Goal: Transaction & Acquisition: Purchase product/service

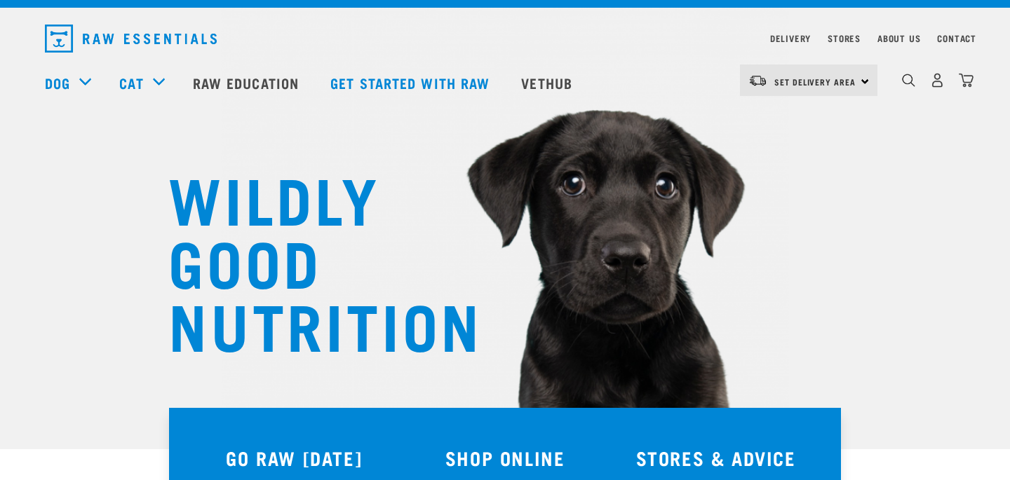
scroll to position [28, 0]
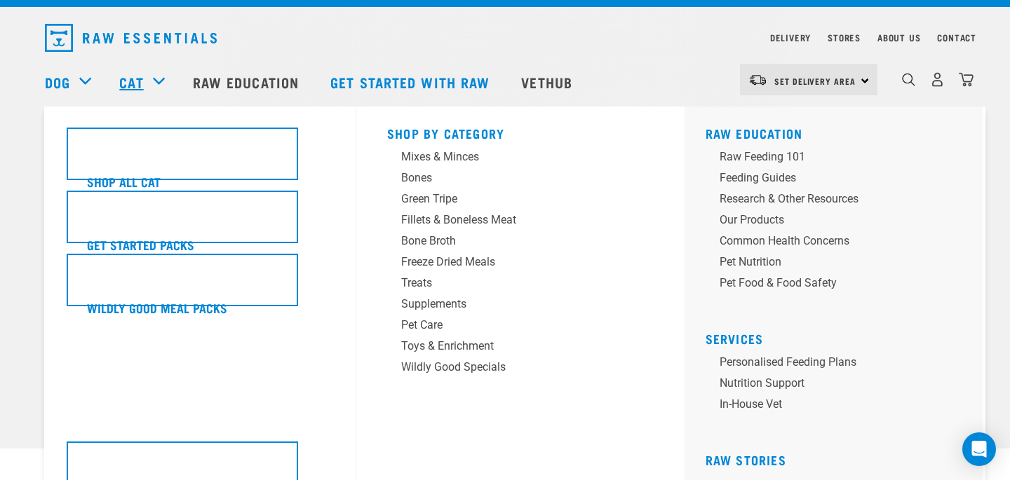
click at [136, 81] on link "Cat" at bounding box center [131, 82] width 24 height 21
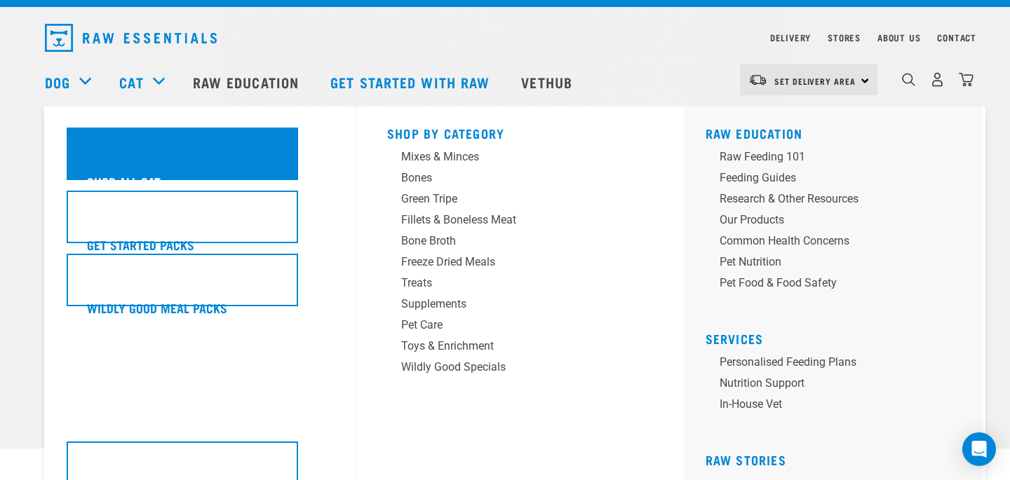
click at [122, 154] on div "Shop All Cat" at bounding box center [182, 154] width 231 height 53
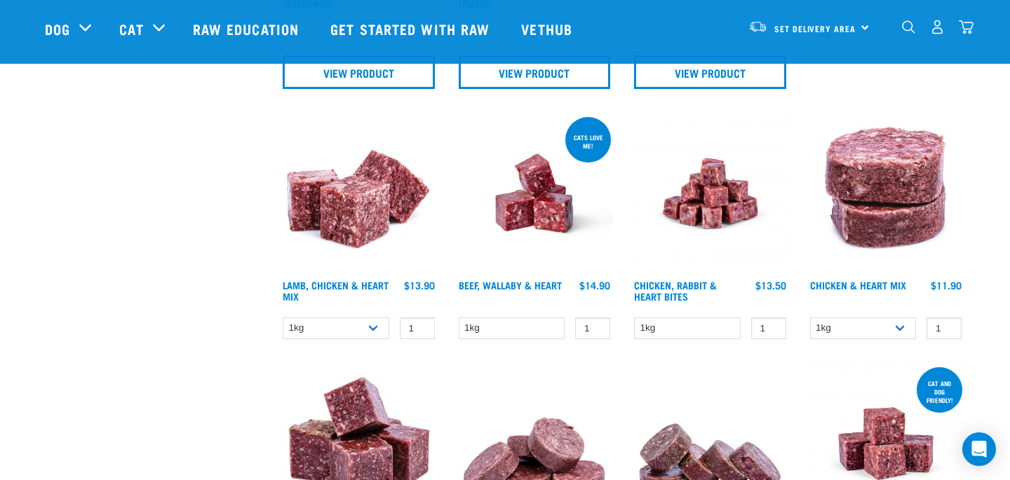
scroll to position [637, 0]
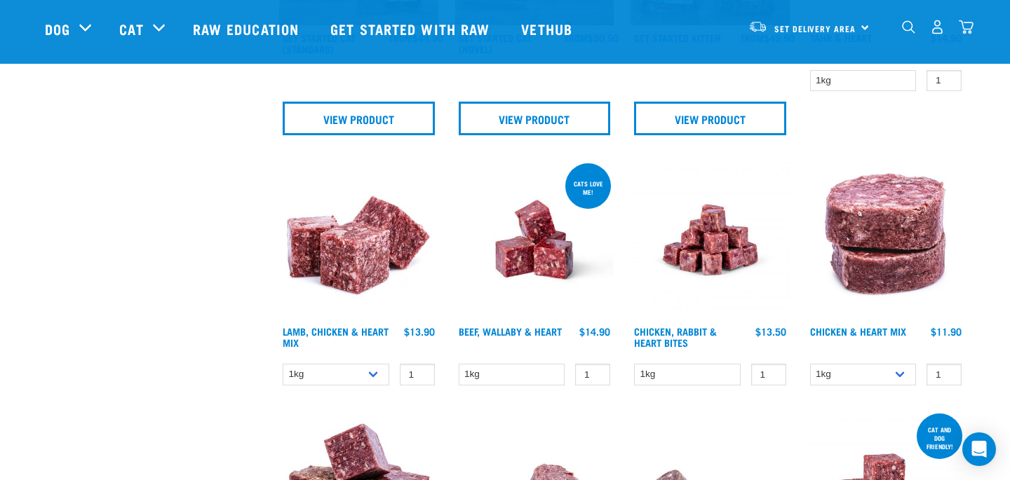
click at [352, 262] on img at bounding box center [358, 240] width 159 height 159
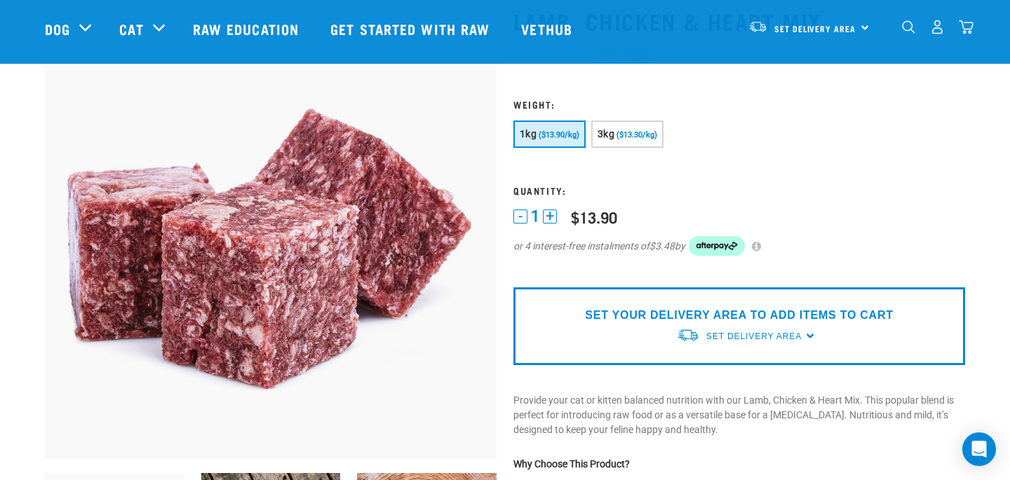
scroll to position [56, 0]
